Goal: Find specific page/section: Find specific page/section

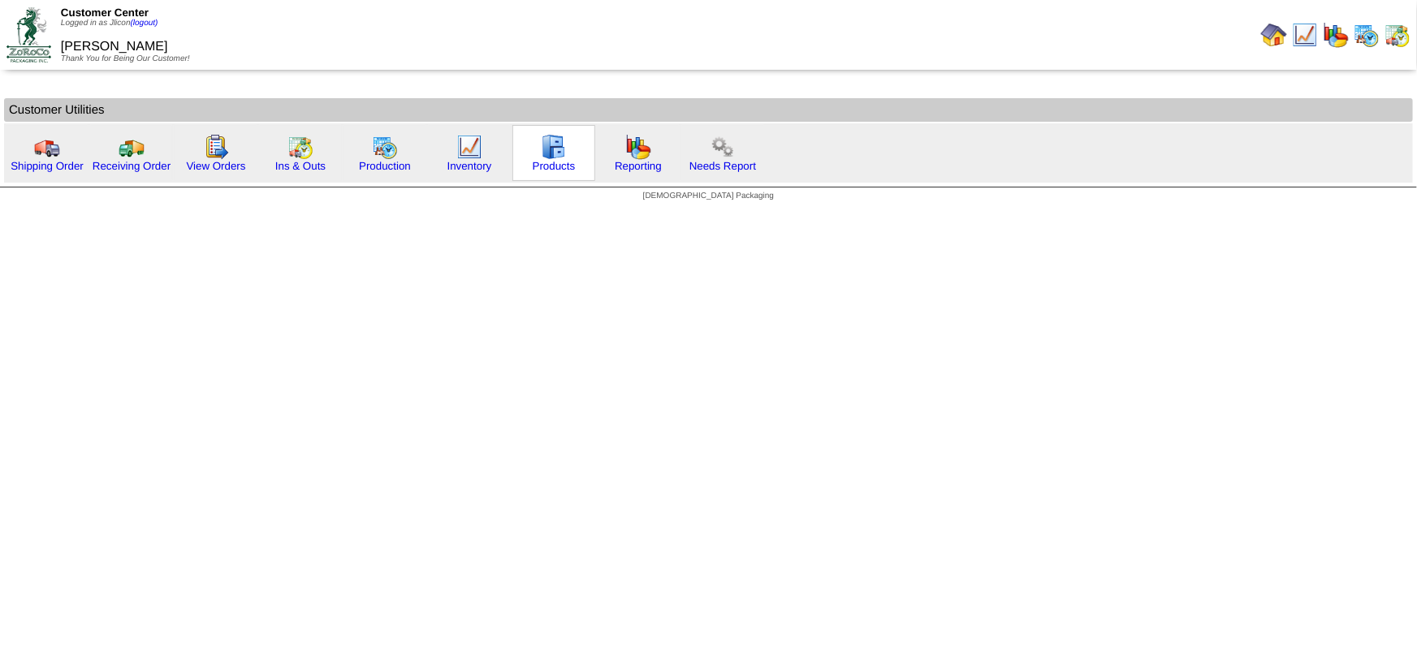
click at [572, 154] on div "Products" at bounding box center [553, 153] width 83 height 56
click at [552, 154] on img at bounding box center [554, 147] width 26 height 26
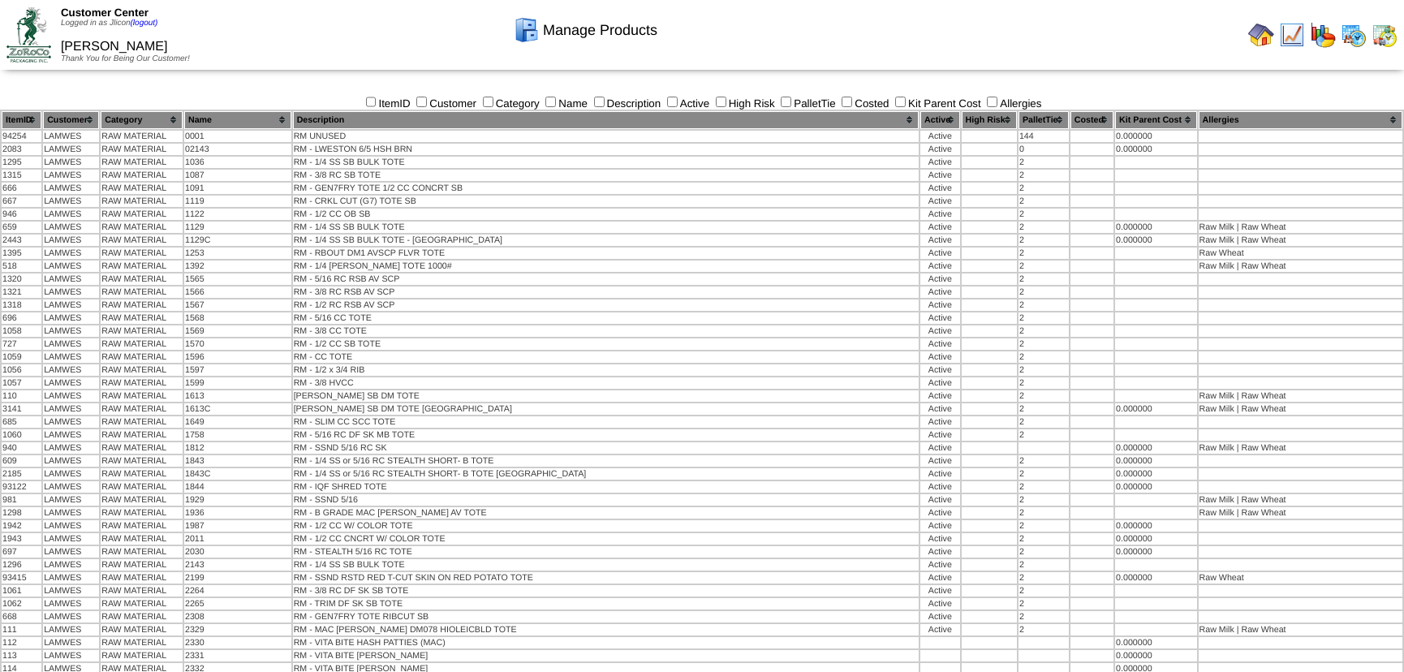
click at [1361, 35] on img at bounding box center [1354, 35] width 26 height 26
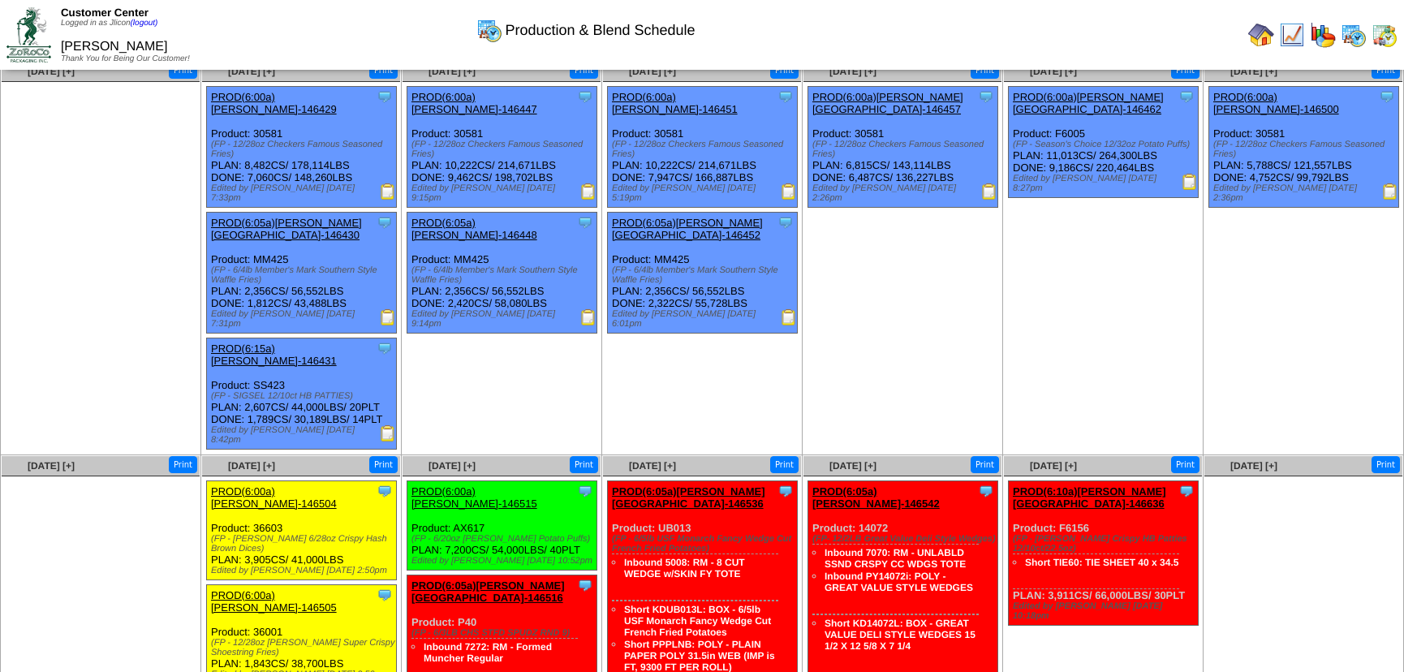
scroll to position [30, 0]
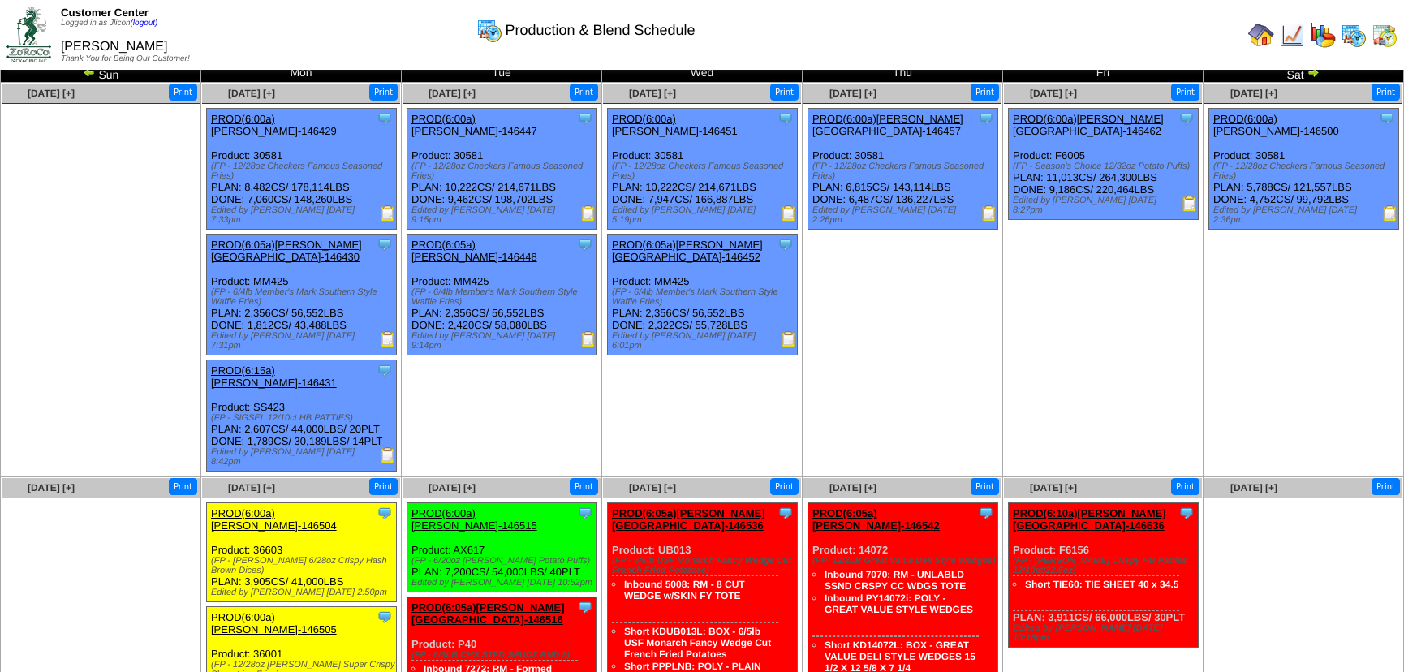
click at [1391, 205] on img at bounding box center [1391, 213] width 16 height 16
